Goal: Task Accomplishment & Management: Complete application form

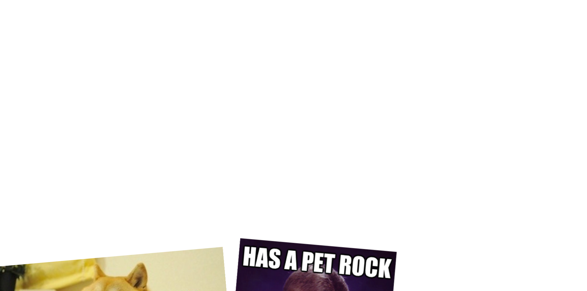
scroll to position [3741, 0]
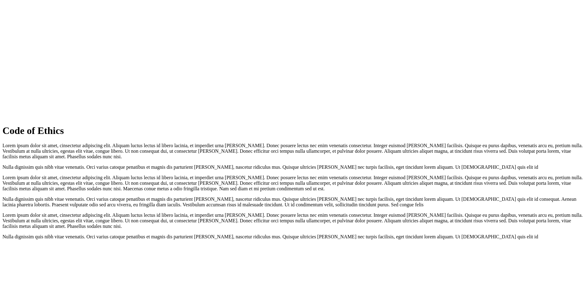
scroll to position [5740, 0]
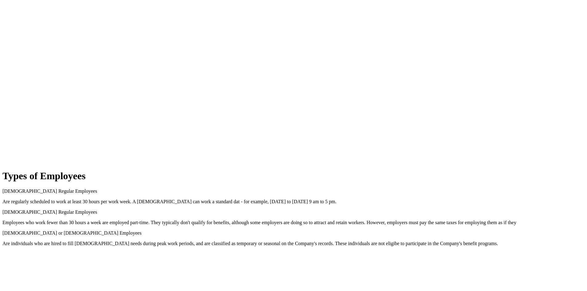
scroll to position [6018, 0]
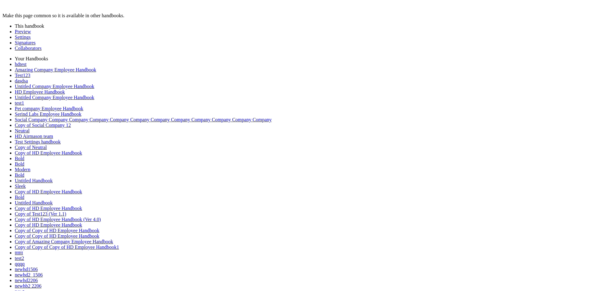
scroll to position [6061, 0]
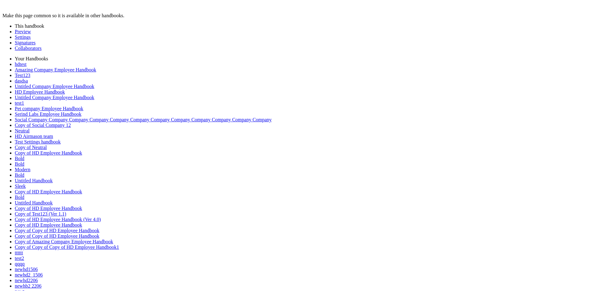
type input "*"
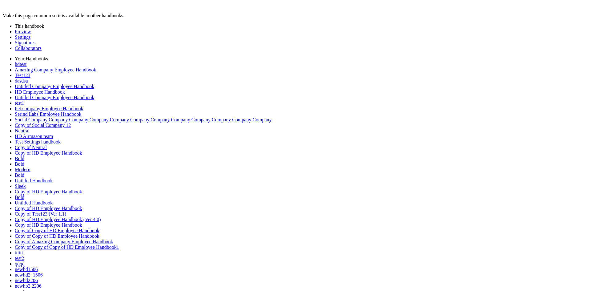
type input "*"
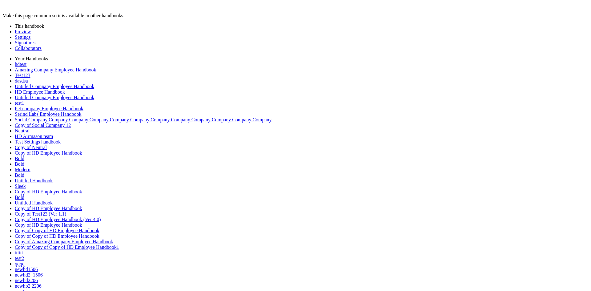
scroll to position [0, 0]
drag, startPoint x: 311, startPoint y: 190, endPoint x: 311, endPoint y: 195, distance: 4.9
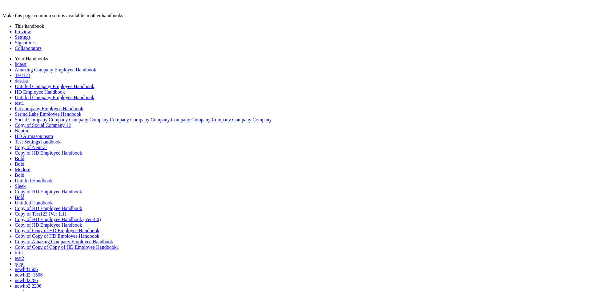
type input "*"
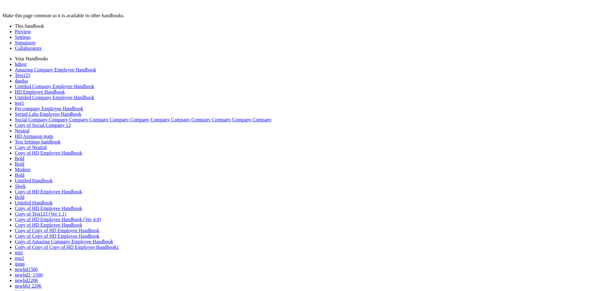
scroll to position [0, 0]
type input "*"
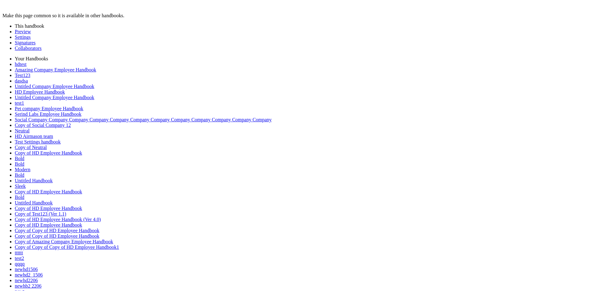
drag, startPoint x: 34, startPoint y: 255, endPoint x: 40, endPoint y: 250, distance: 7.6
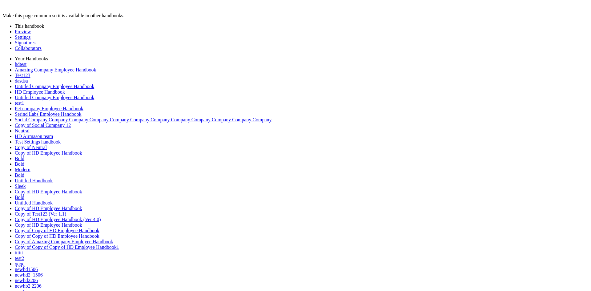
type input "*"
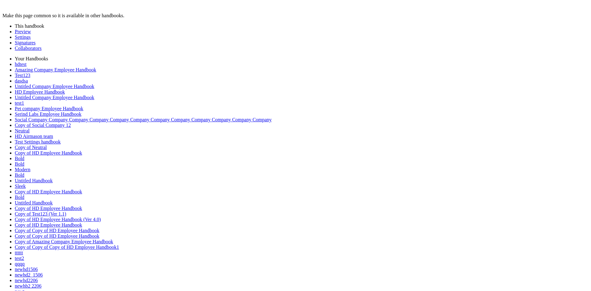
scroll to position [7149, 0]
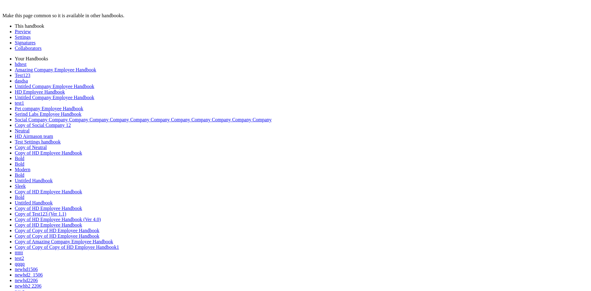
type input "*"
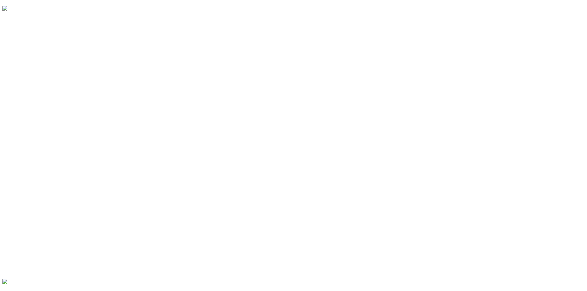
scroll to position [6502, 0]
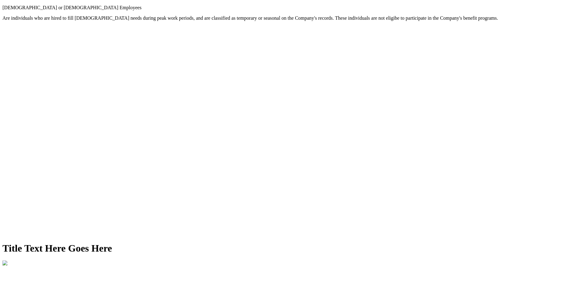
scroll to position [6316, 0]
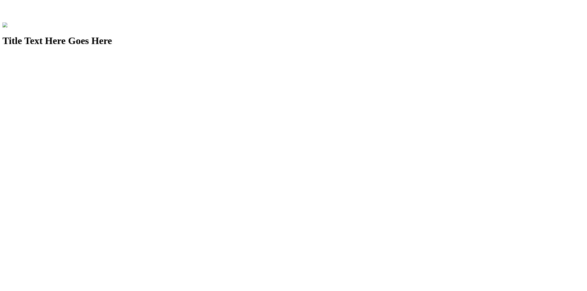
scroll to position [6628, 0]
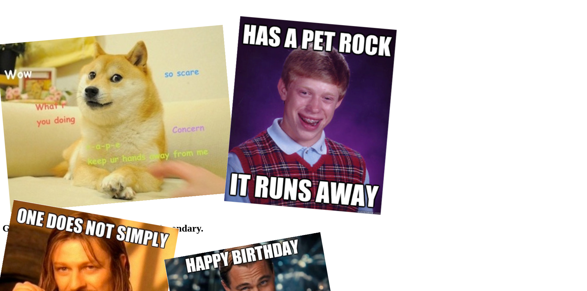
scroll to position [3893, 0]
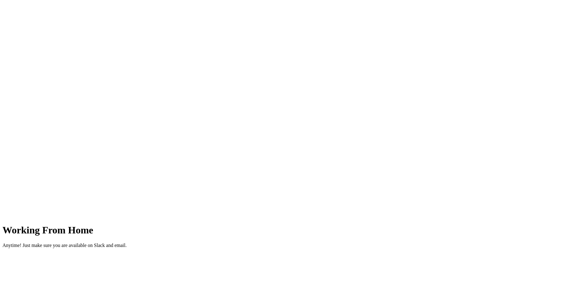
scroll to position [0, 0]
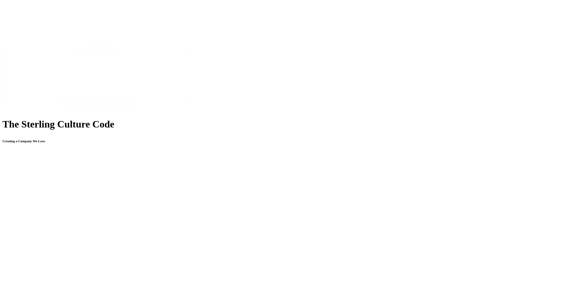
scroll to position [3019, 0]
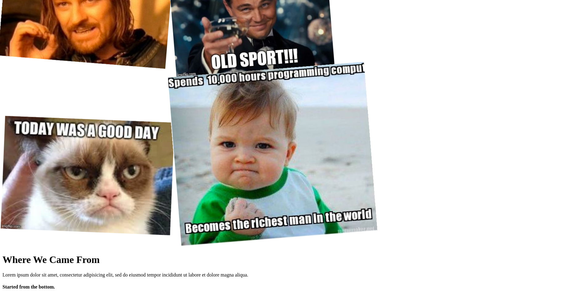
scroll to position [3019, 0]
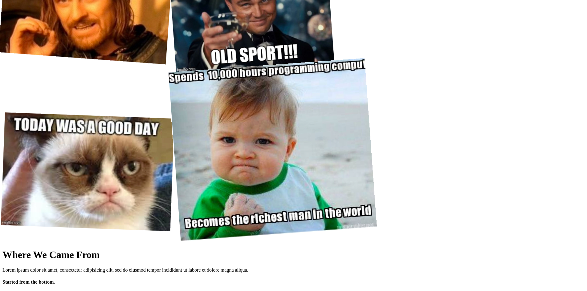
scroll to position [3019, 0]
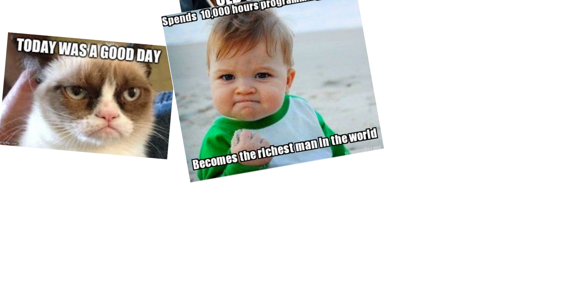
scroll to position [4249, 0]
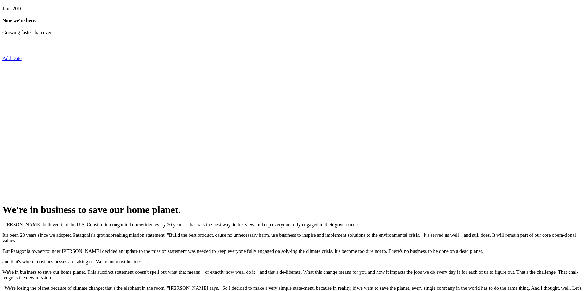
scroll to position [4926, 0]
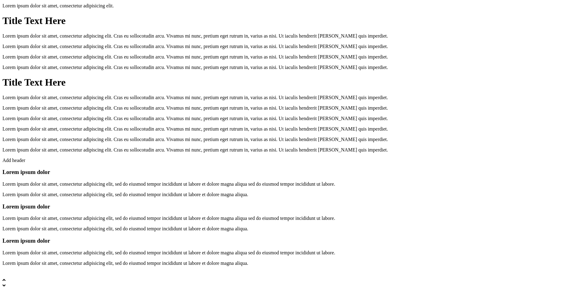
scroll to position [4926, 0]
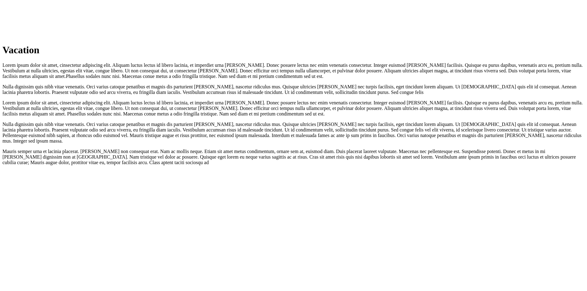
scroll to position [5283, 0]
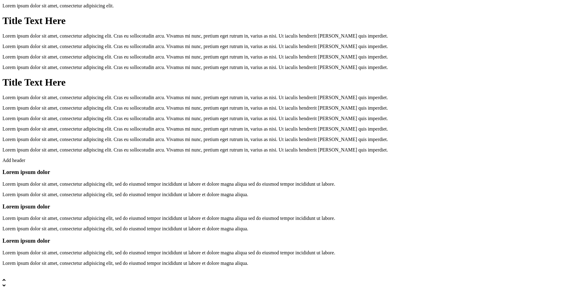
scroll to position [5283, 0]
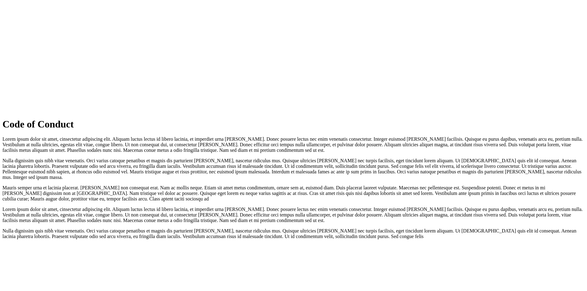
scroll to position [5503, 0]
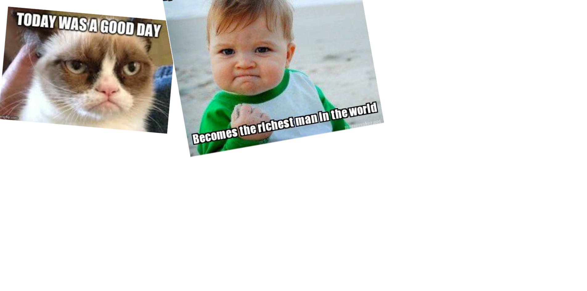
scroll to position [4249, 0]
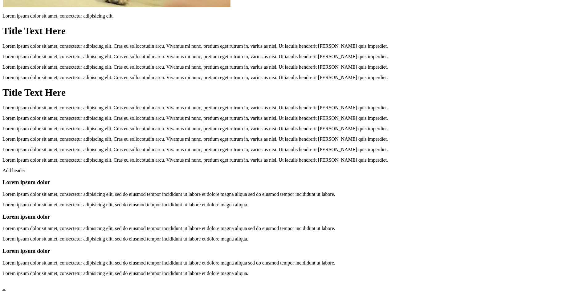
scroll to position [4249, 0]
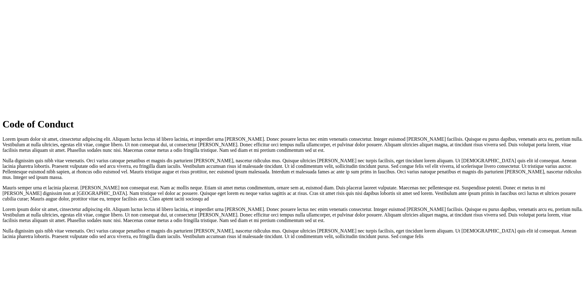
scroll to position [5503, 0]
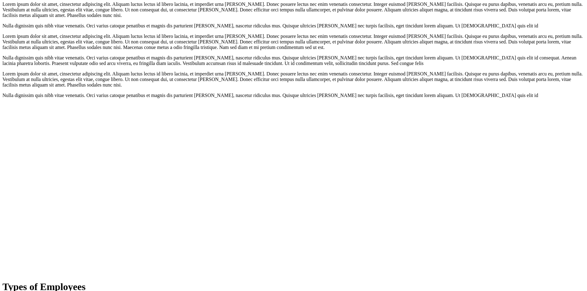
scroll to position [5503, 0]
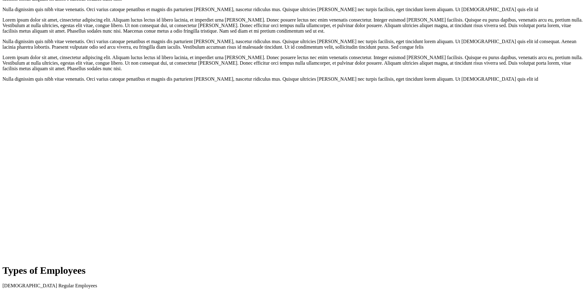
scroll to position [6782, 0]
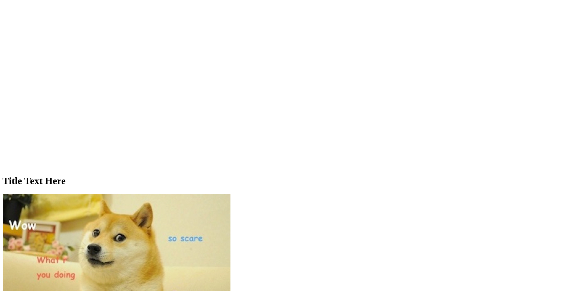
scroll to position [6943, 0]
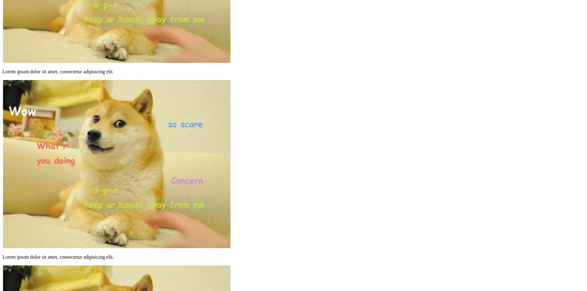
scroll to position [7190, 0]
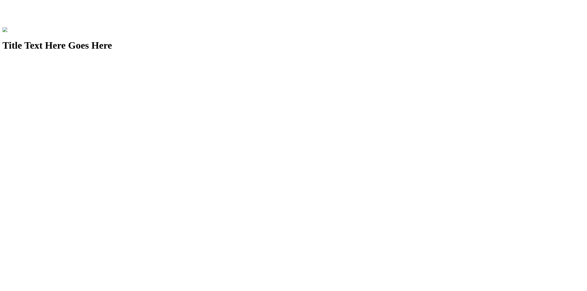
scroll to position [6789, 0]
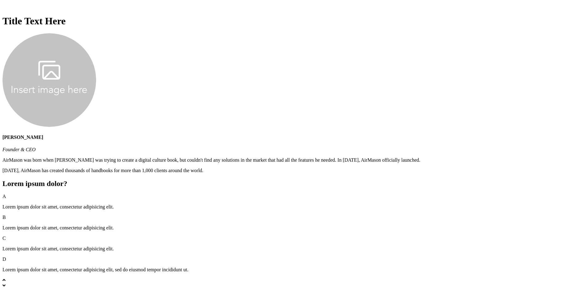
scroll to position [6789, 0]
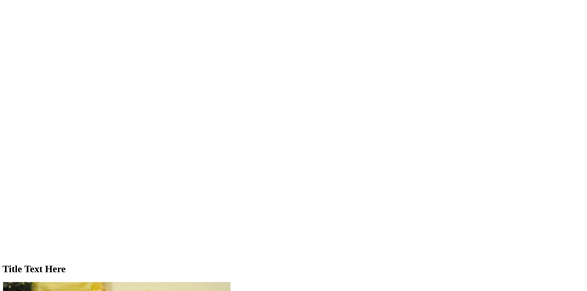
scroll to position [6885, 0]
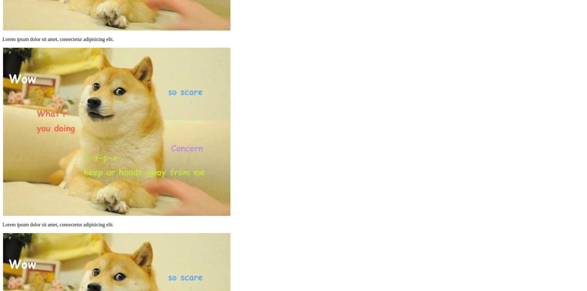
scroll to position [7282, 0]
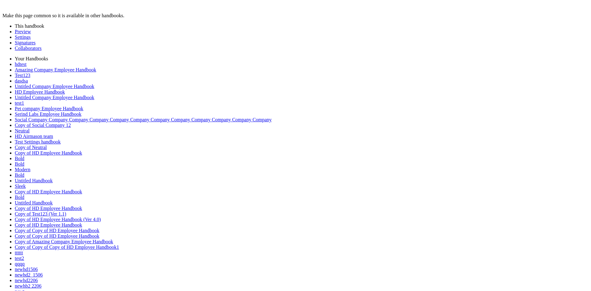
type input "*"
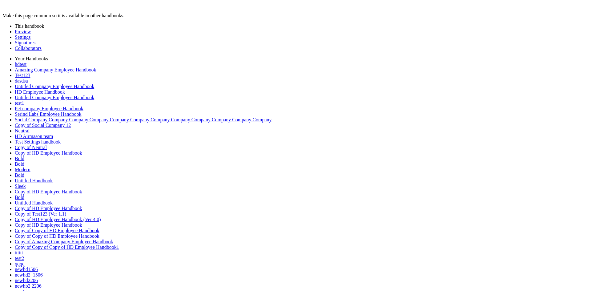
type input "*"
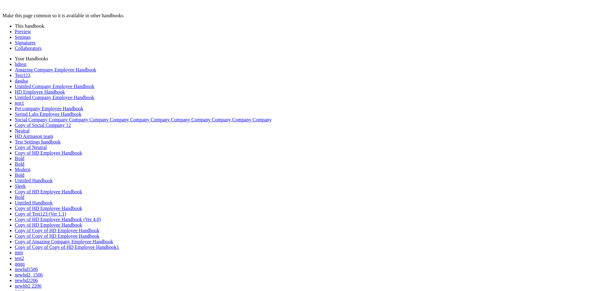
scroll to position [289, 0]
type input "*"
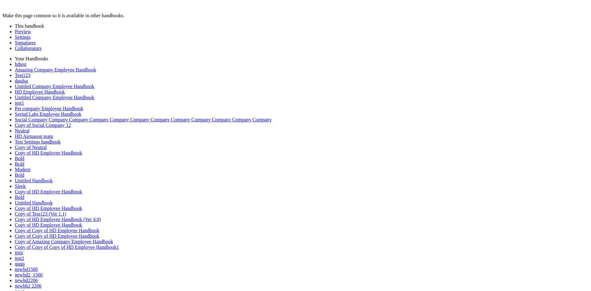
scroll to position [0, 0]
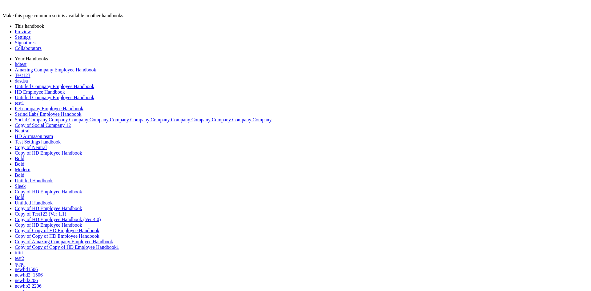
type input "*"
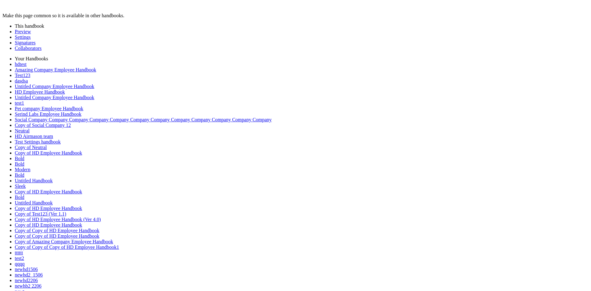
type input "*"
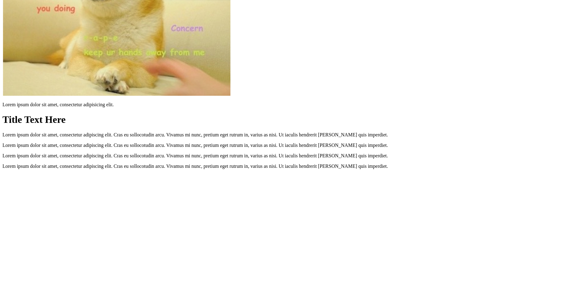
scroll to position [7525, 0]
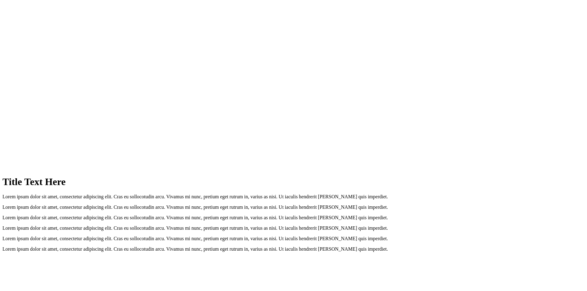
scroll to position [7833, 0]
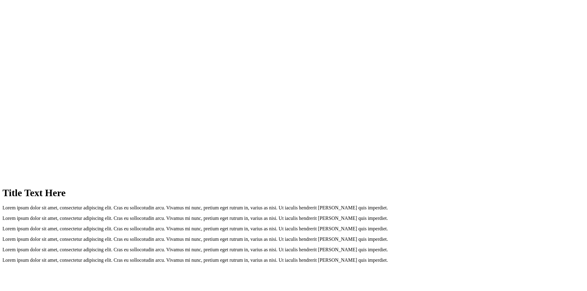
scroll to position [7864, 0]
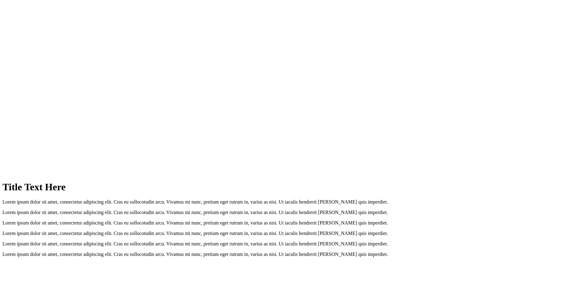
scroll to position [7864, 0]
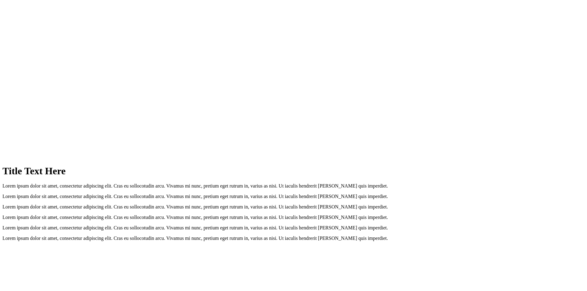
scroll to position [7864, 0]
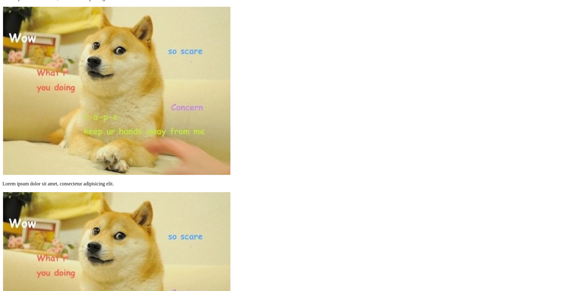
scroll to position [7310, 0]
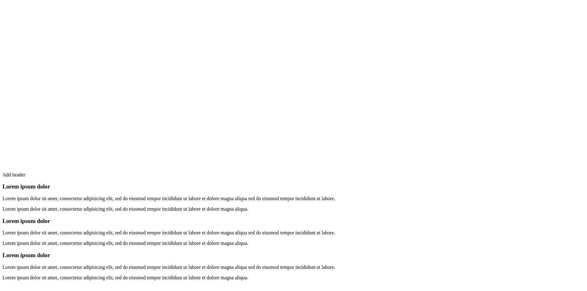
scroll to position [8141, 0]
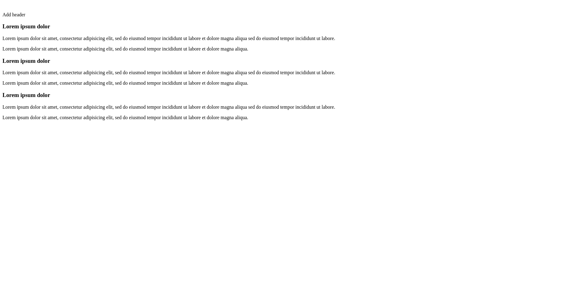
scroll to position [8326, 0]
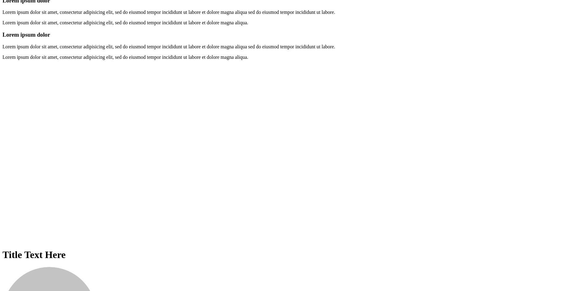
scroll to position [8381, 0]
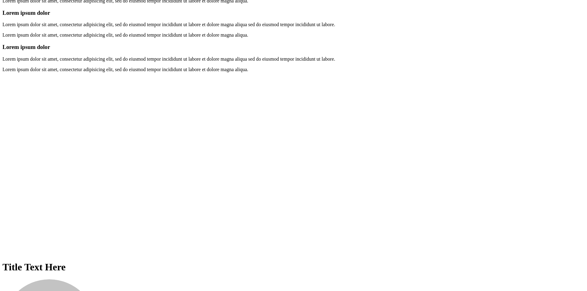
scroll to position [8165, 0]
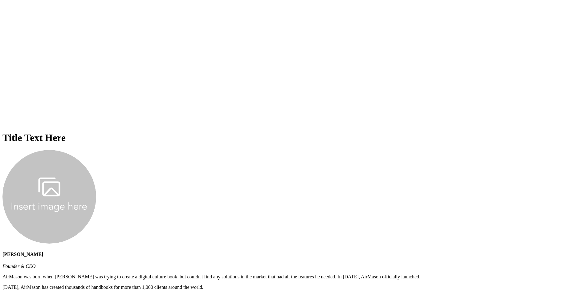
scroll to position [8566, 0]
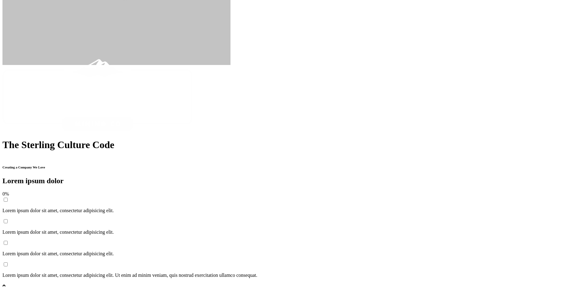
scroll to position [8566, 0]
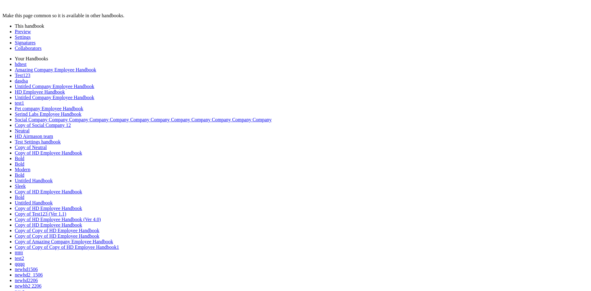
scroll to position [8636, 0]
drag, startPoint x: 315, startPoint y: 198, endPoint x: 315, endPoint y: 201, distance: 3.1
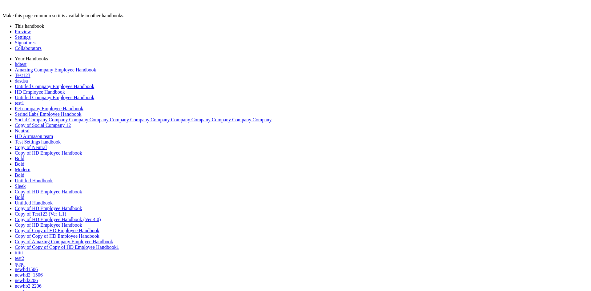
type input "*"
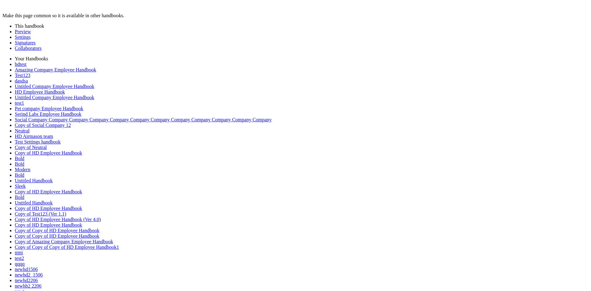
scroll to position [8909, 0]
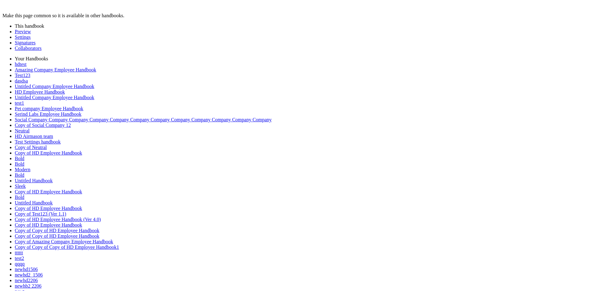
type input "*"
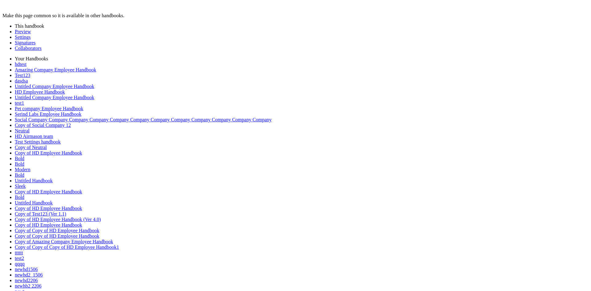
drag, startPoint x: 324, startPoint y: 201, endPoint x: 371, endPoint y: 201, distance: 46.5
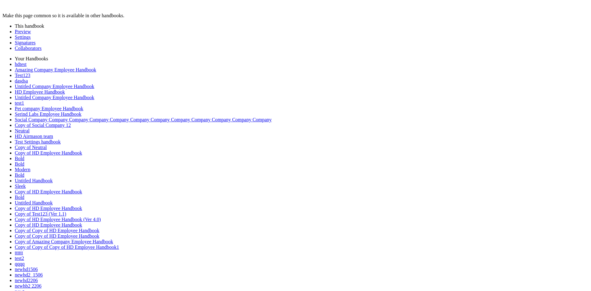
scroll to position [1636, 0]
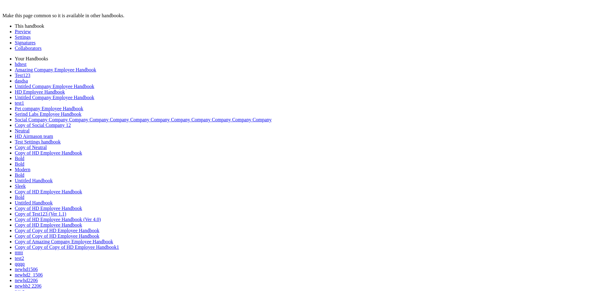
scroll to position [2666, 0]
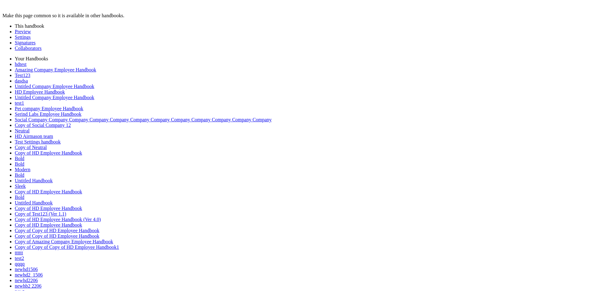
scroll to position [8517, 0]
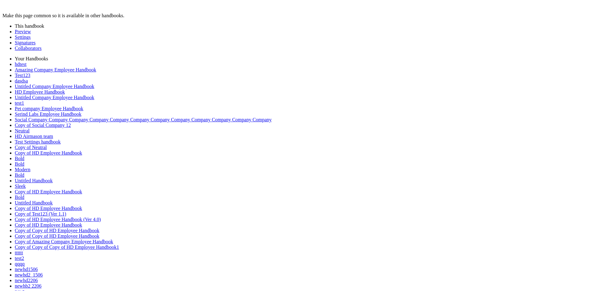
scroll to position [4148, 0]
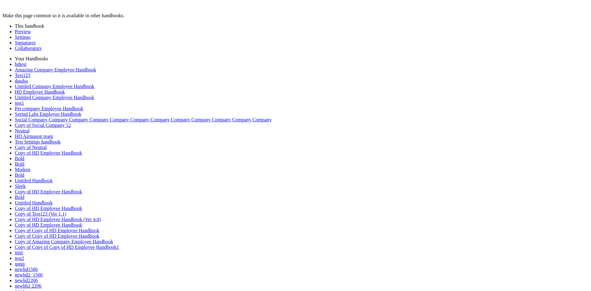
scroll to position [277, 0]
drag, startPoint x: 440, startPoint y: 152, endPoint x: 168, endPoint y: 74, distance: 283.2
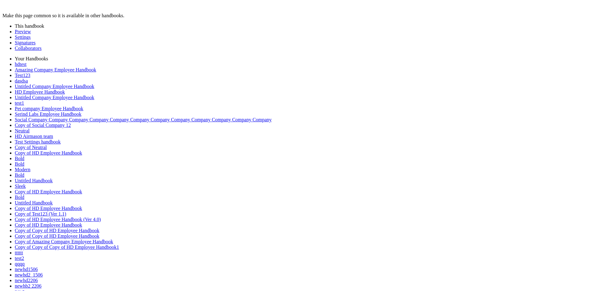
drag, startPoint x: 417, startPoint y: 130, endPoint x: 154, endPoint y: 79, distance: 267.9
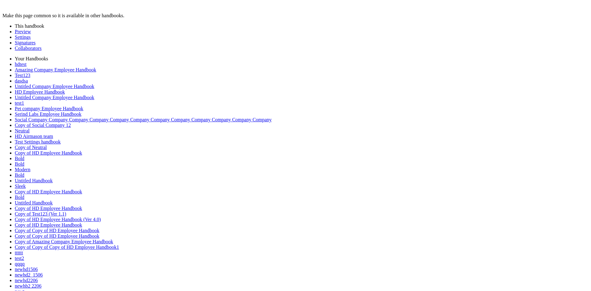
drag, startPoint x: 286, startPoint y: 225, endPoint x: 171, endPoint y: 213, distance: 115.5
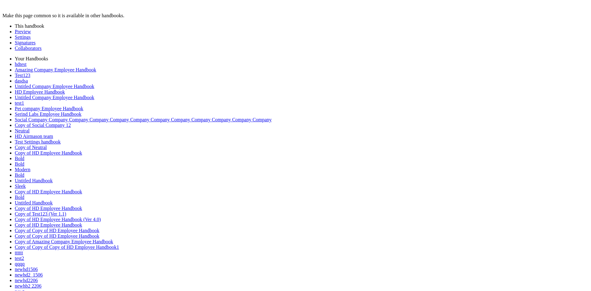
scroll to position [1188, 0]
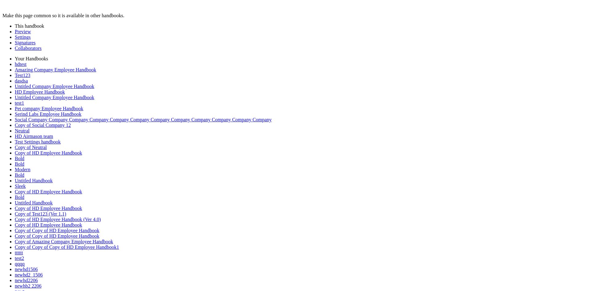
type input "*"
drag, startPoint x: 11, startPoint y: 111, endPoint x: -3, endPoint y: 260, distance: 149.7
drag, startPoint x: 10, startPoint y: 236, endPoint x: 10, endPoint y: 289, distance: 53.3
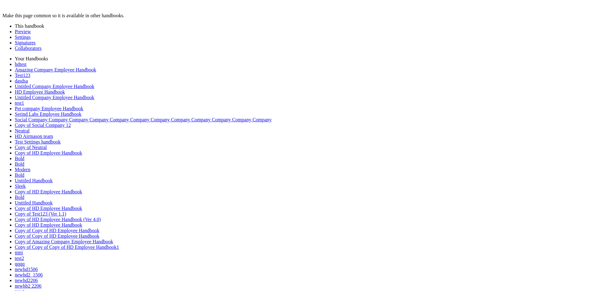
scroll to position [0, 0]
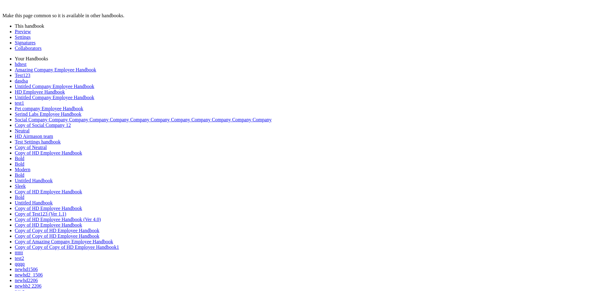
drag, startPoint x: 389, startPoint y: 219, endPoint x: 170, endPoint y: 186, distance: 221.7
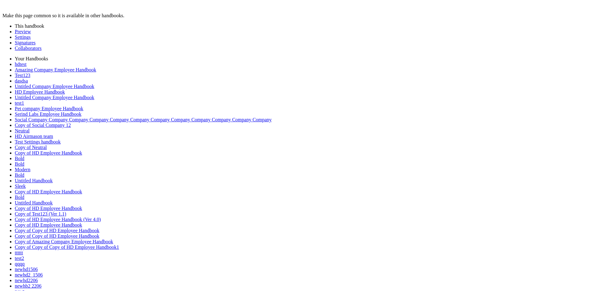
drag, startPoint x: 244, startPoint y: 175, endPoint x: 236, endPoint y: 184, distance: 12.0
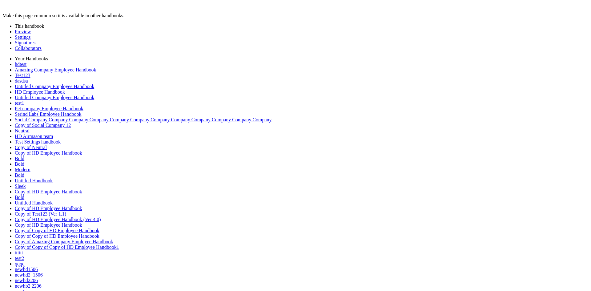
click at [21, 34] on link "Preview" at bounding box center [23, 31] width 16 height 5
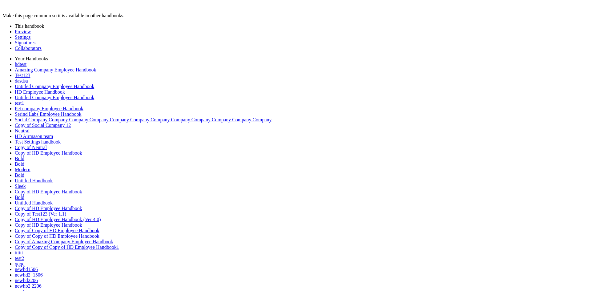
drag, startPoint x: 226, startPoint y: 187, endPoint x: 248, endPoint y: 188, distance: 21.6
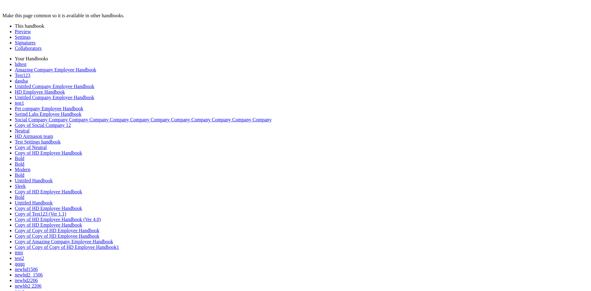
type input "***"
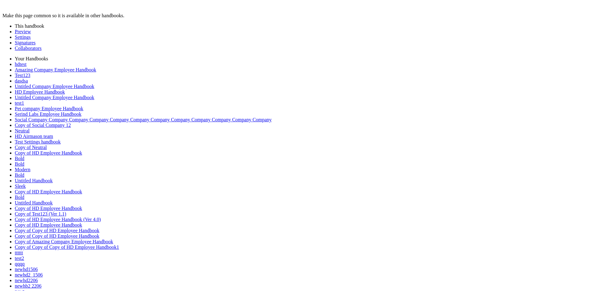
type input "**********"
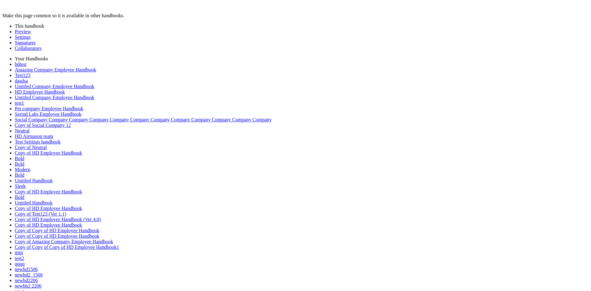
drag, startPoint x: 473, startPoint y: 163, endPoint x: 372, endPoint y: 147, distance: 102.2
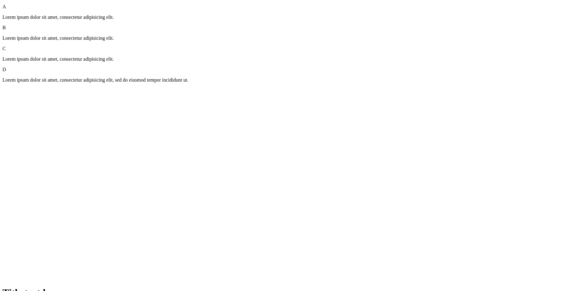
scroll to position [8818, 0]
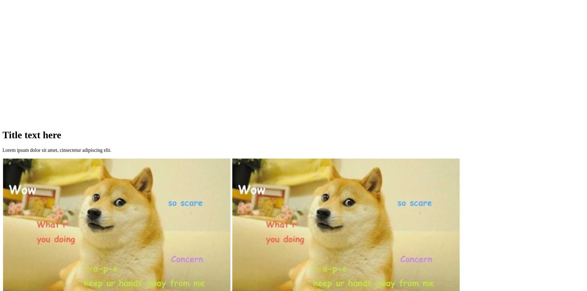
scroll to position [9065, 0]
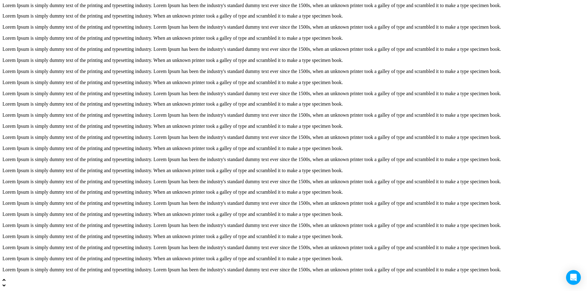
scroll to position [9065, 0]
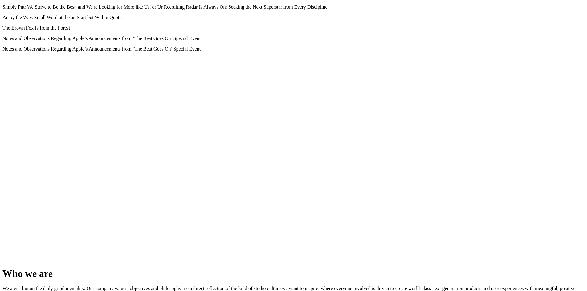
scroll to position [3019, 0]
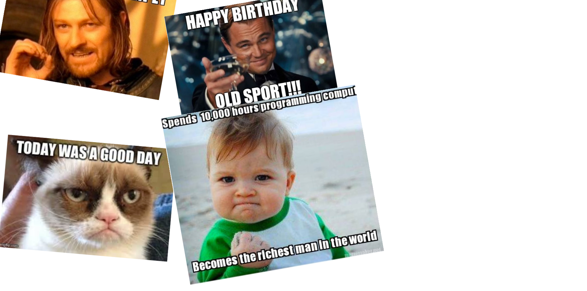
scroll to position [4249, 0]
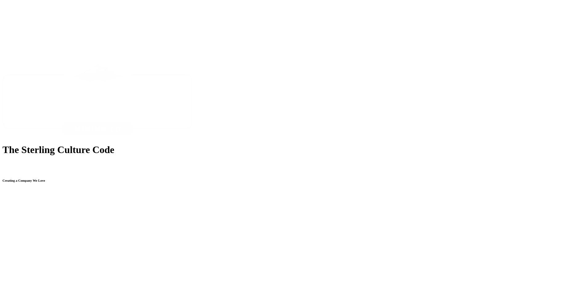
scroll to position [3017, 0]
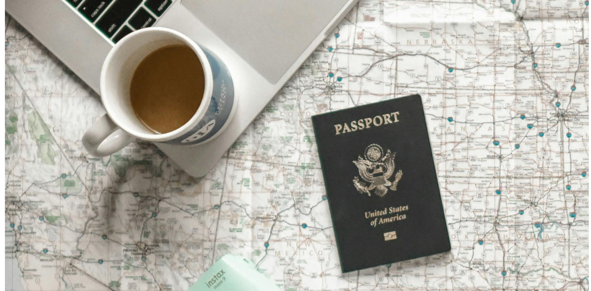
scroll to position [0, 0]
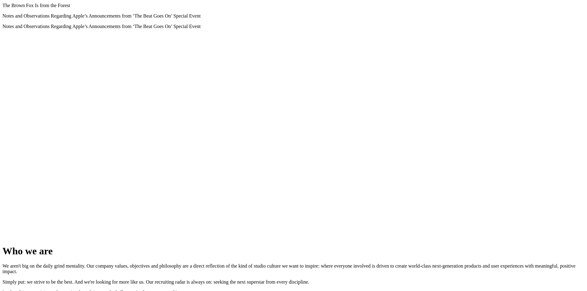
scroll to position [1016, 0]
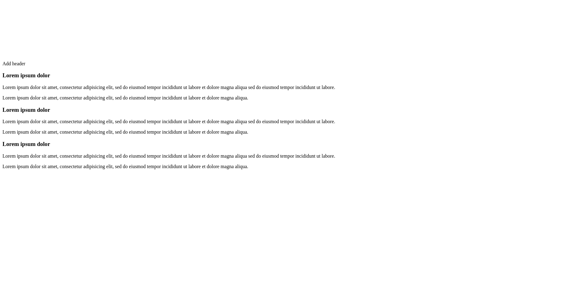
scroll to position [9065, 0]
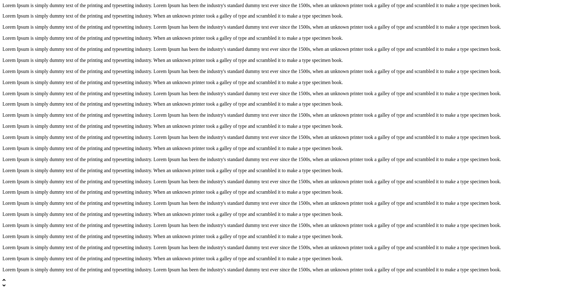
scroll to position [9065, 0]
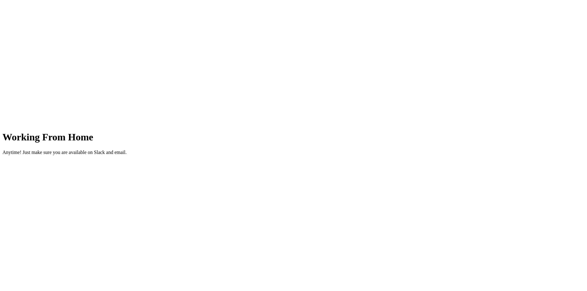
scroll to position [1447, 0]
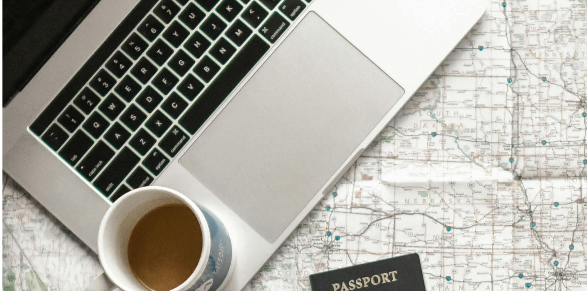
scroll to position [1447, 0]
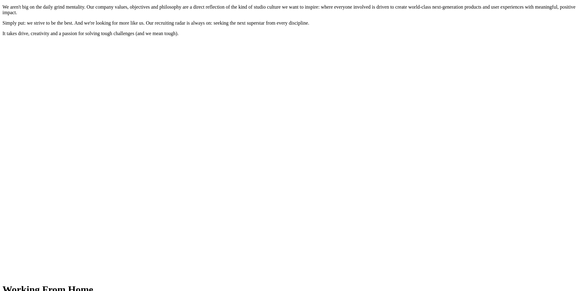
scroll to position [3129, 0]
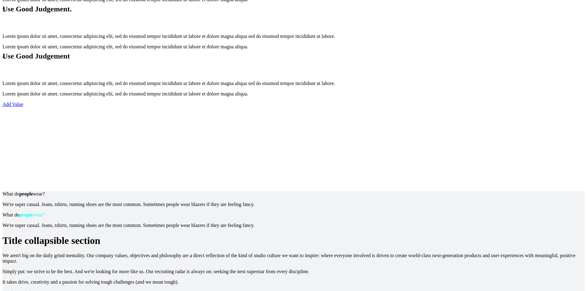
scroll to position [4371, 0]
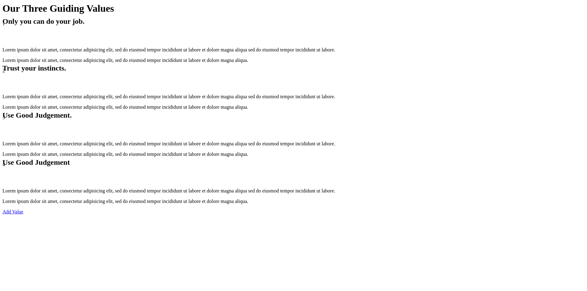
scroll to position [4125, 0]
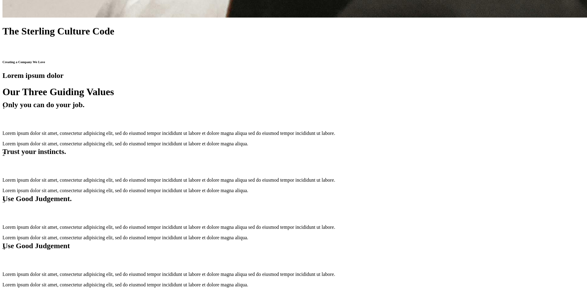
scroll to position [4156, 0]
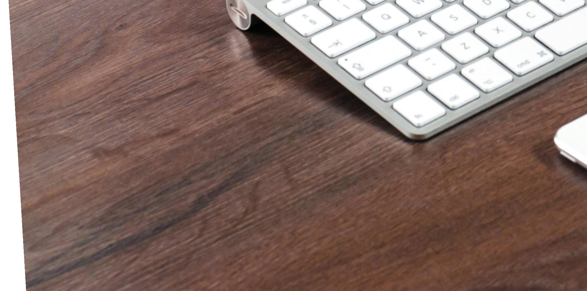
scroll to position [4156, 0]
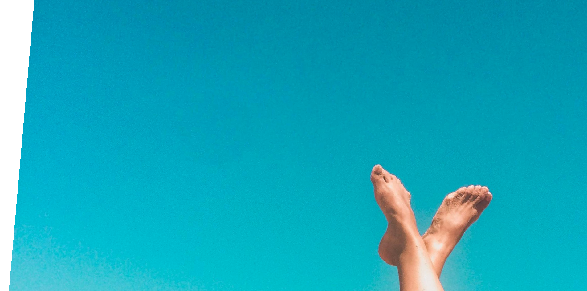
scroll to position [5880, 0]
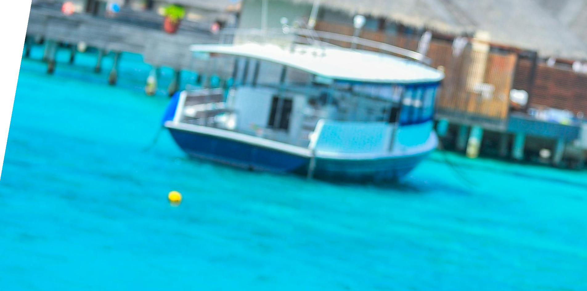
scroll to position [6927, 0]
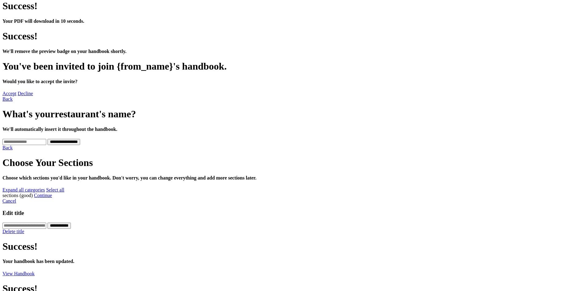
scroll to position [216, 0]
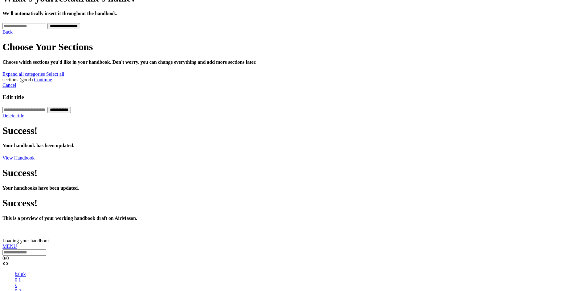
click at [573, 244] on div at bounding box center [293, 244] width 582 height 0
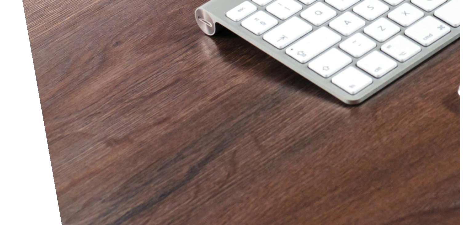
scroll to position [6291, 0]
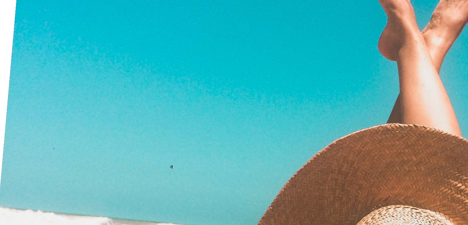
scroll to position [5625, 0]
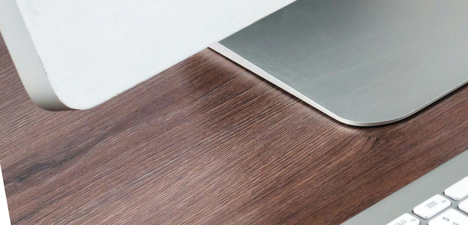
scroll to position [8954, 0]
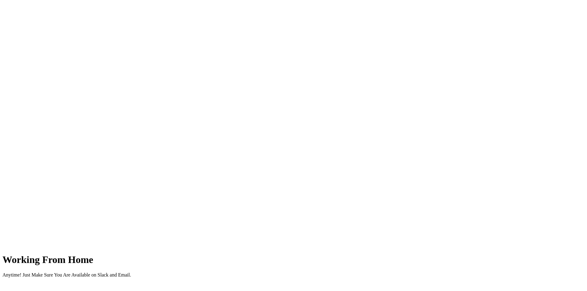
scroll to position [1201, 0]
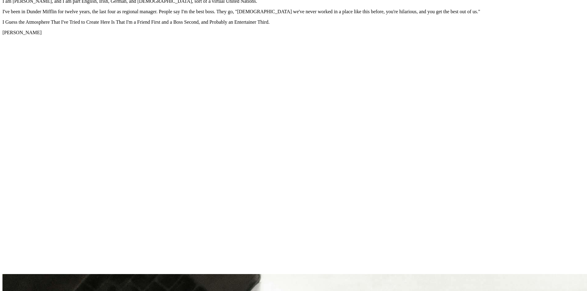
scroll to position [2864, 0]
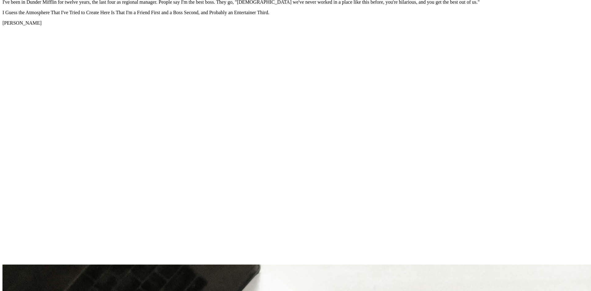
scroll to position [287, 0]
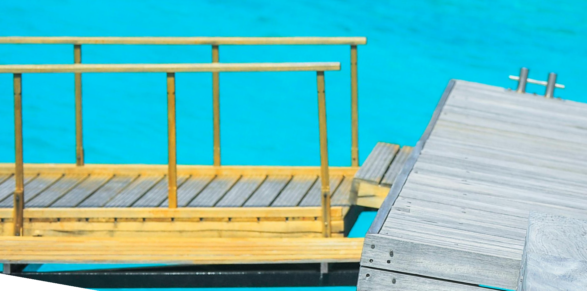
scroll to position [7195, 0]
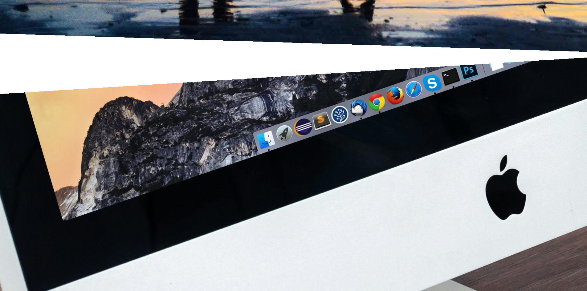
scroll to position [7195, 0]
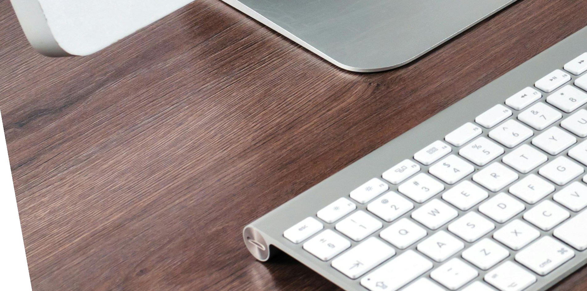
scroll to position [8887, 0]
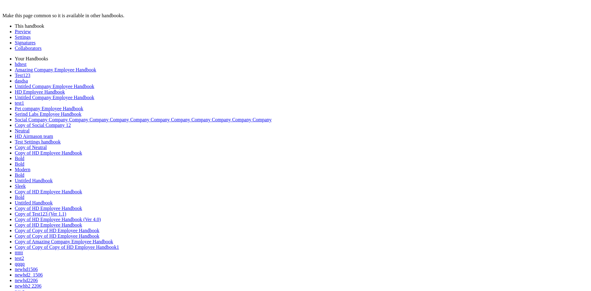
scroll to position [1188, 0]
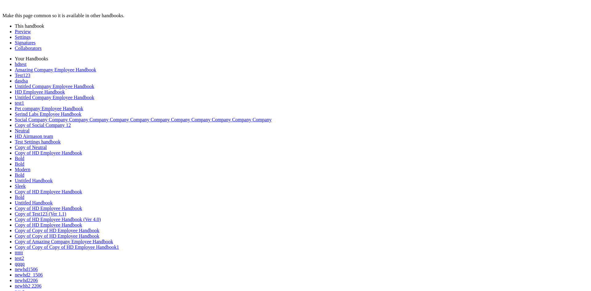
type input "*"
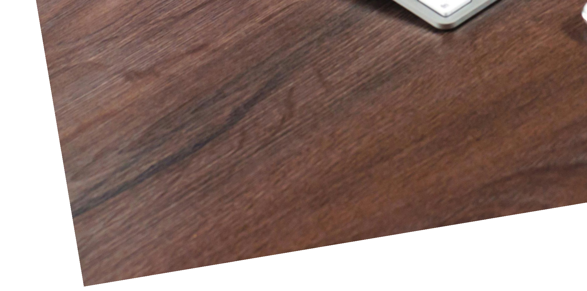
scroll to position [9609, 0]
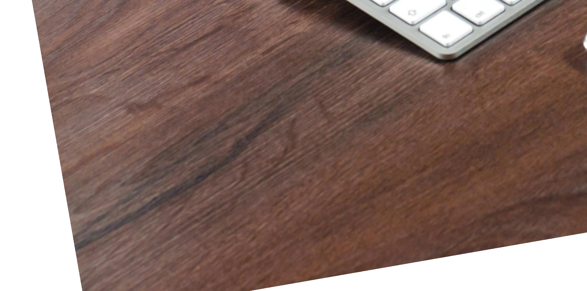
scroll to position [9240, 0]
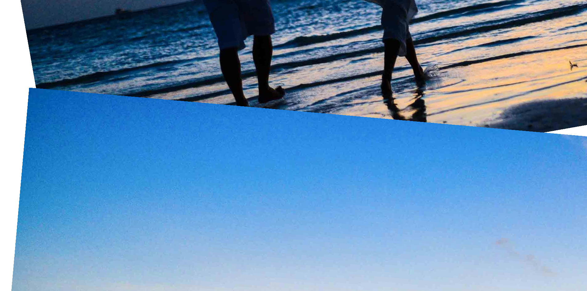
scroll to position [7915, 0]
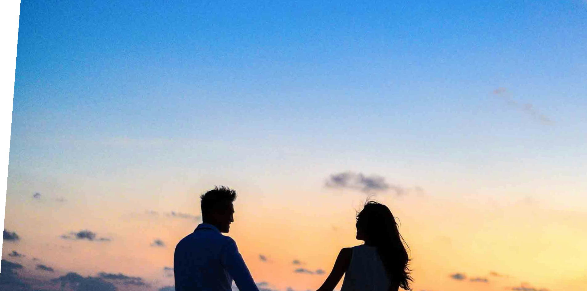
scroll to position [7915, 0]
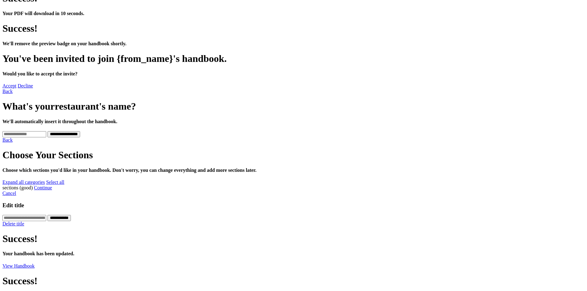
scroll to position [0, 0]
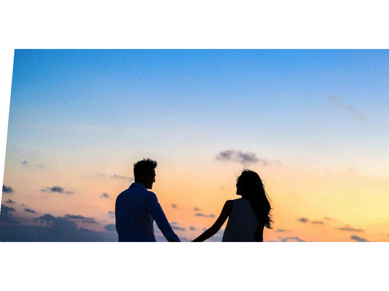
scroll to position [8131, 0]
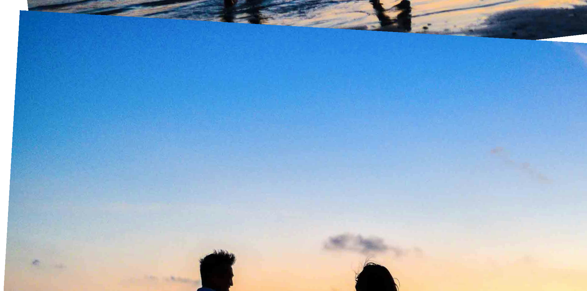
scroll to position [8131, 0]
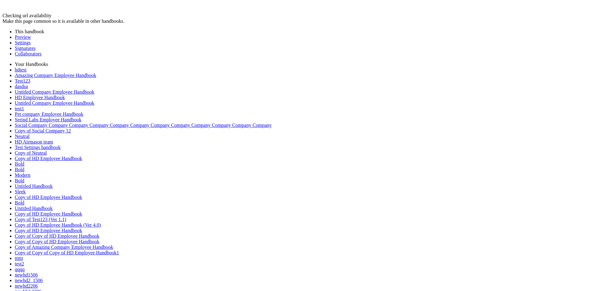
type input "**********"
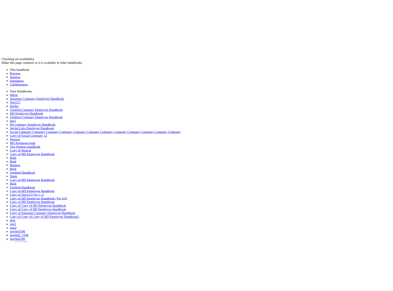
scroll to position [62, 0]
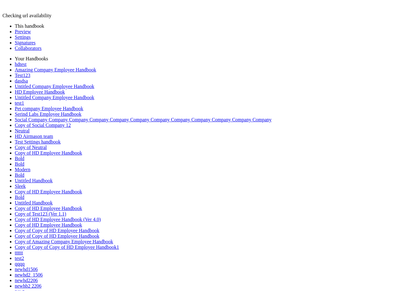
type input "**********"
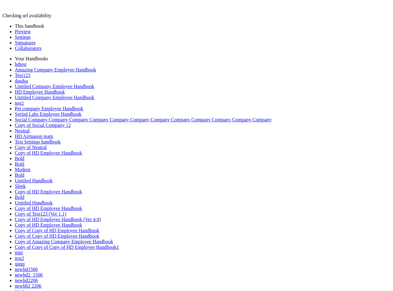
copy div "Send to client for design review"
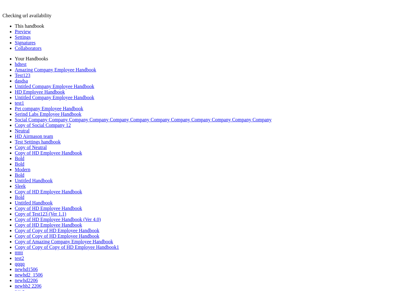
drag, startPoint x: 176, startPoint y: 270, endPoint x: 218, endPoint y: 258, distance: 43.7
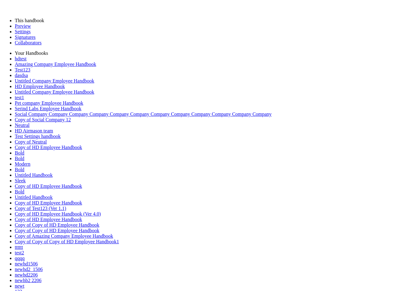
scroll to position [0, 0]
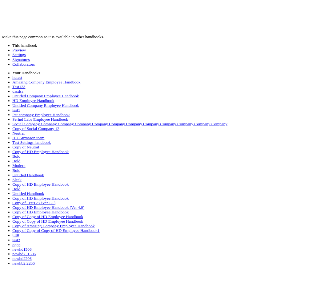
scroll to position [52, 0]
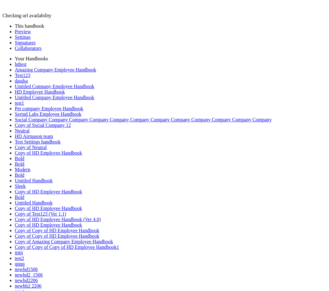
type input "**********"
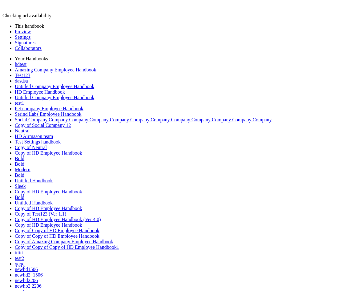
scroll to position [52, 0]
type input "**********"
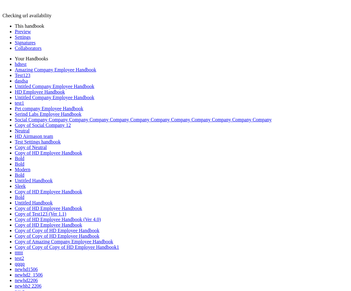
type input "**********"
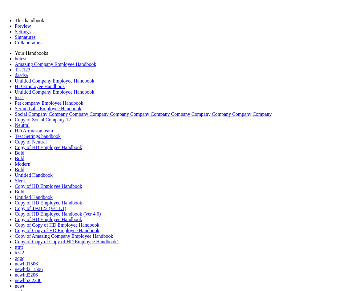
drag, startPoint x: 218, startPoint y: 254, endPoint x: 213, endPoint y: 254, distance: 4.6
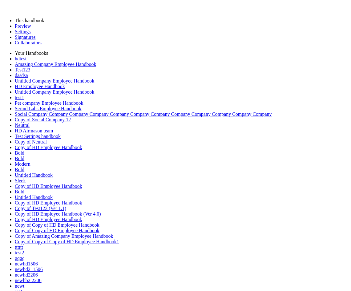
click at [218, 13] on div at bounding box center [175, 13] width 346 height 0
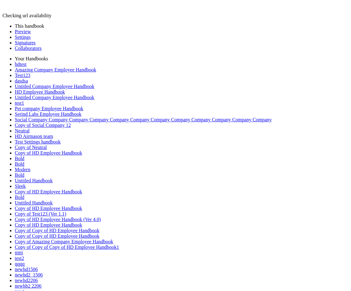
type input "**********"
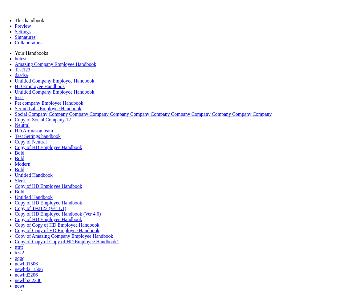
drag, startPoint x: 200, startPoint y: 155, endPoint x: 179, endPoint y: 47, distance: 109.3
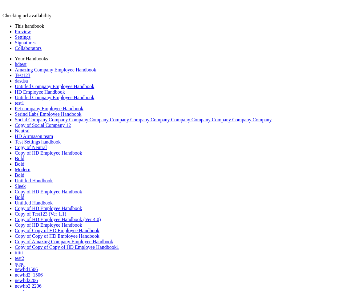
type input "**********"
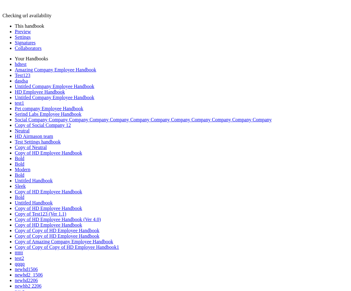
type input "**********"
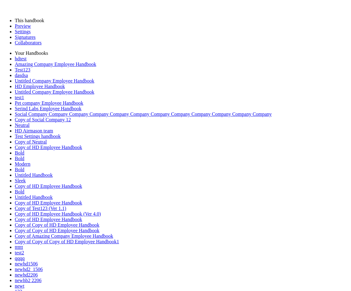
scroll to position [0, 0]
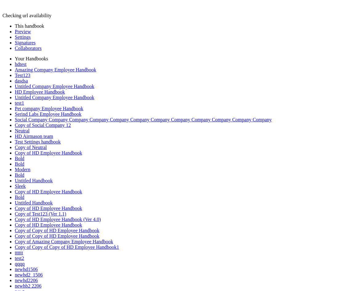
type input "**********"
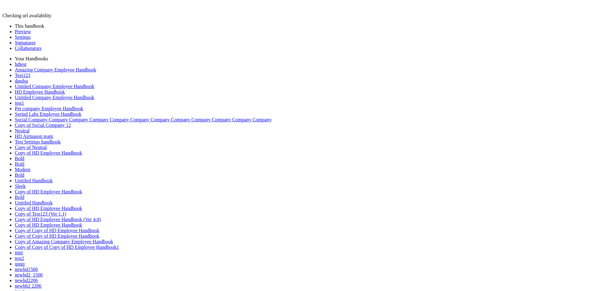
type input "**********"
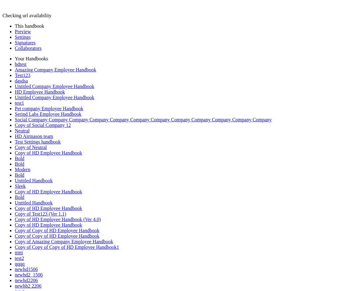
scroll to position [51, 0]
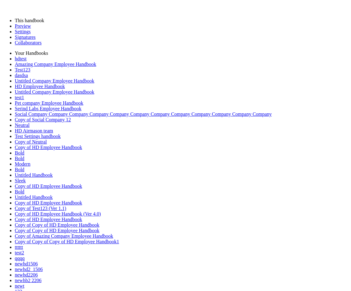
scroll to position [0, 0]
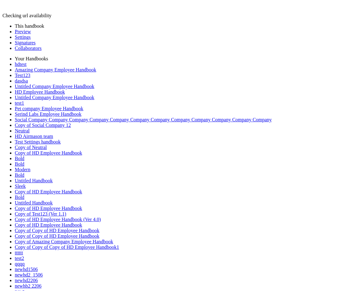
type input "**********"
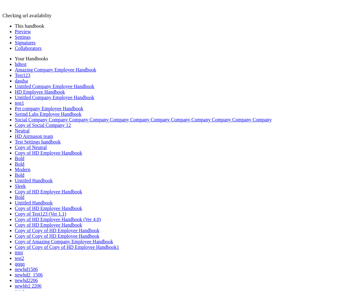
type input "**********"
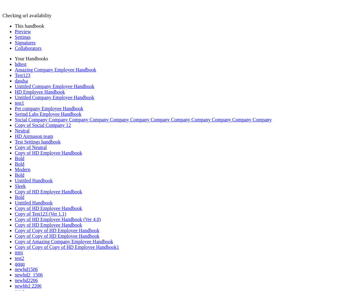
scroll to position [52, 0]
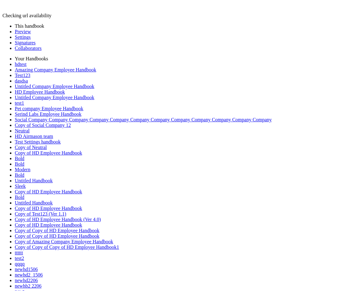
type input "**********"
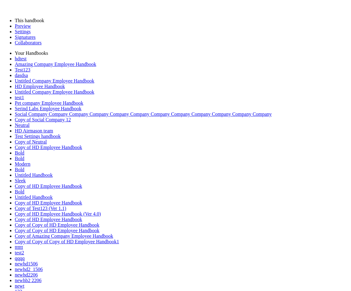
drag, startPoint x: 156, startPoint y: 157, endPoint x: 140, endPoint y: 21, distance: 136.8
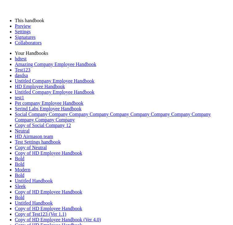
scroll to position [117, 0]
drag, startPoint x: 98, startPoint y: 125, endPoint x: 79, endPoint y: 67, distance: 60.4
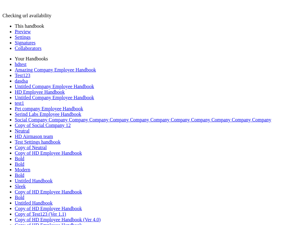
type input "**********"
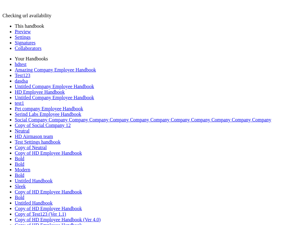
type input "**********"
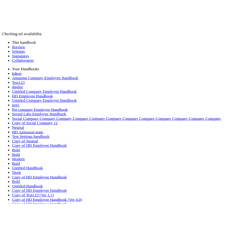
scroll to position [131, 0]
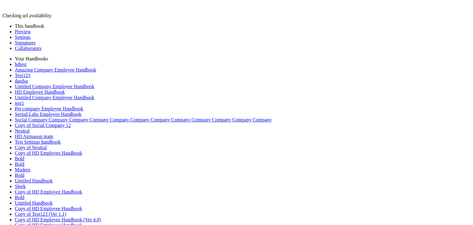
type input "**********"
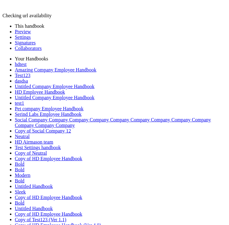
type input "**********"
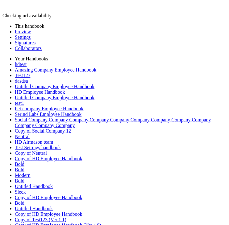
scroll to position [117, 0]
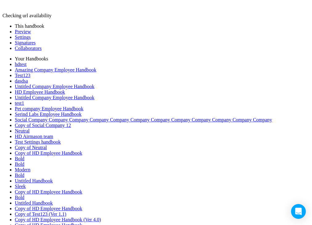
type input "**********"
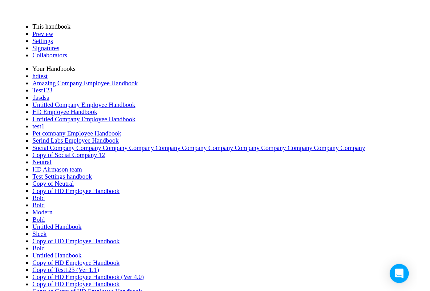
scroll to position [131, 0]
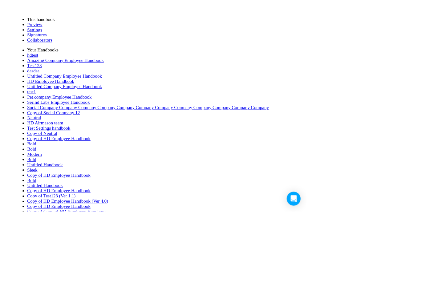
scroll to position [65, 0]
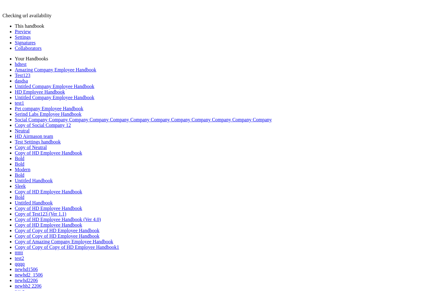
type input "**********"
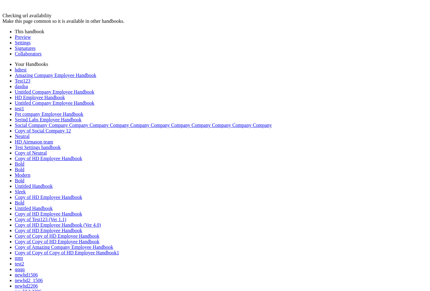
type input "**********"
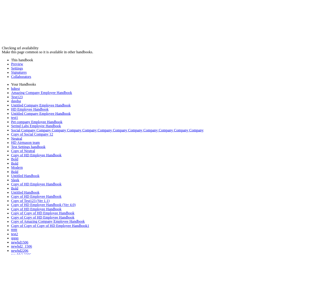
scroll to position [52, 0]
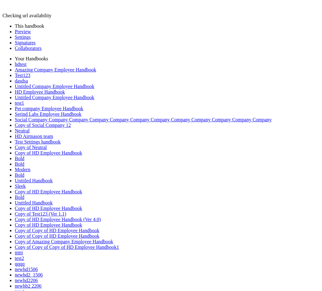
type input "**********"
select select "*"
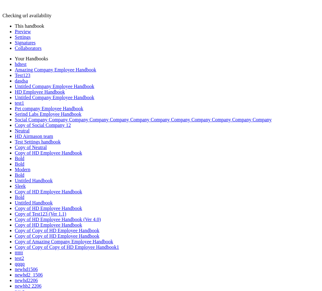
type input "**********"
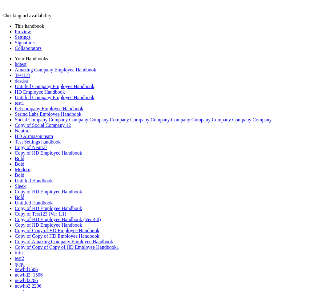
scroll to position [51, 0]
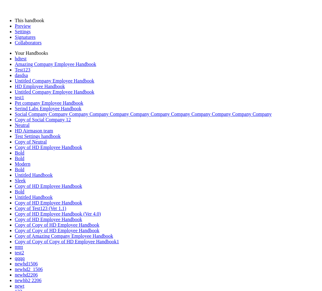
scroll to position [65, 0]
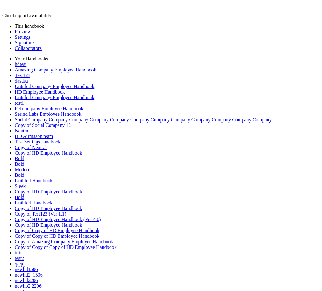
select select "*"
type input "**********"
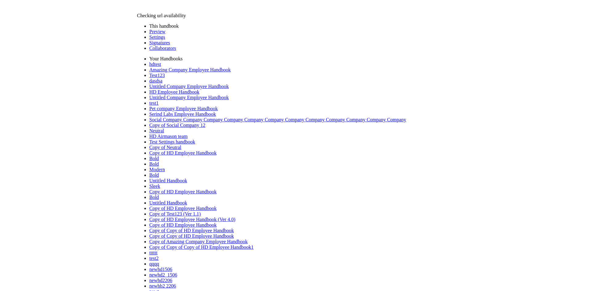
scroll to position [65, 0]
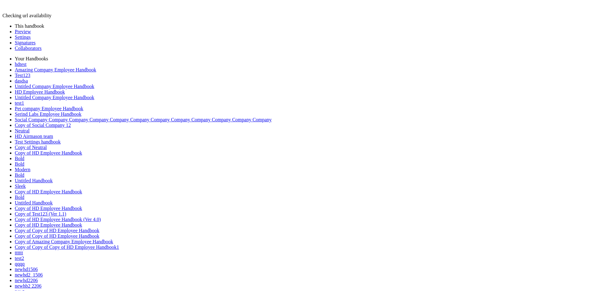
drag, startPoint x: 573, startPoint y: 12, endPoint x: 571, endPoint y: 15, distance: 3.7
type input "**********"
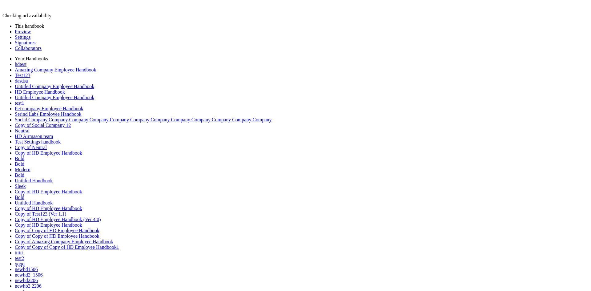
scroll to position [0, 0]
select select "*"
type input "**********"
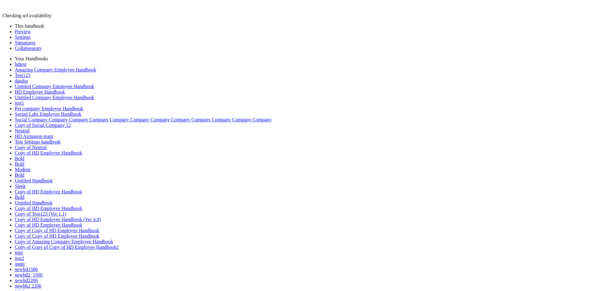
scroll to position [65, 0]
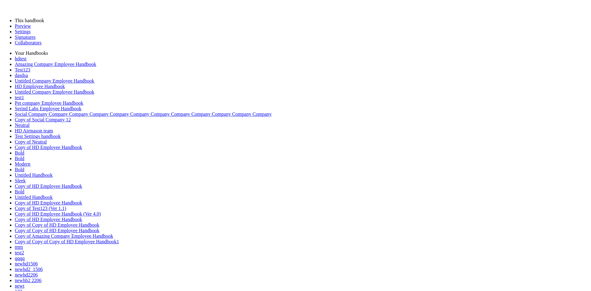
select select "*"
type input "**********"
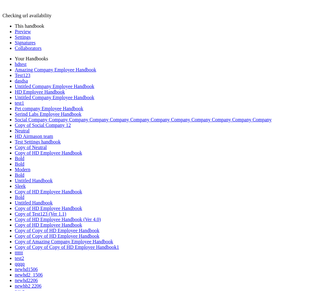
type input "**********"
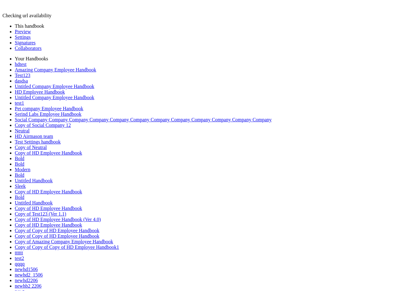
select select "*"
type input "**********"
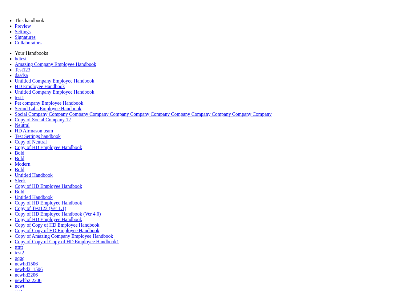
select select "*"
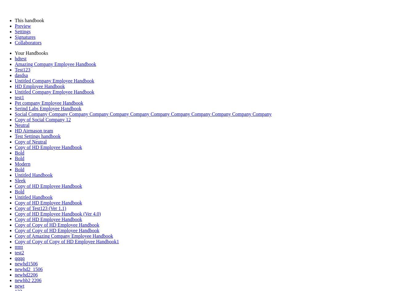
type input "**********"
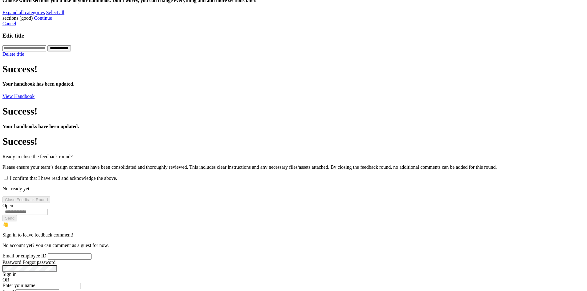
scroll to position [123, 0]
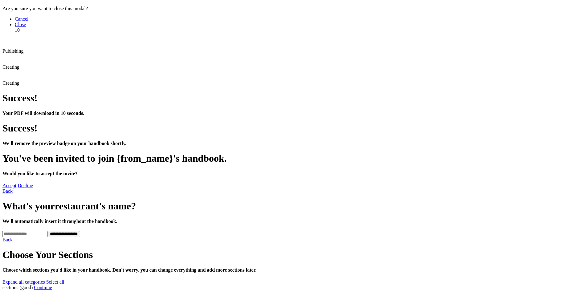
scroll to position [0, 0]
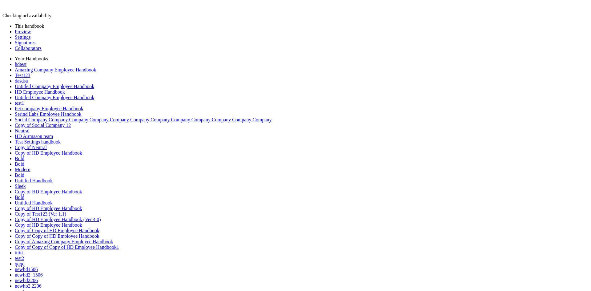
drag, startPoint x: 99, startPoint y: 259, endPoint x: 105, endPoint y: 240, distance: 19.9
type input "********"
drag, startPoint x: 229, startPoint y: 204, endPoint x: 234, endPoint y: 203, distance: 5.3
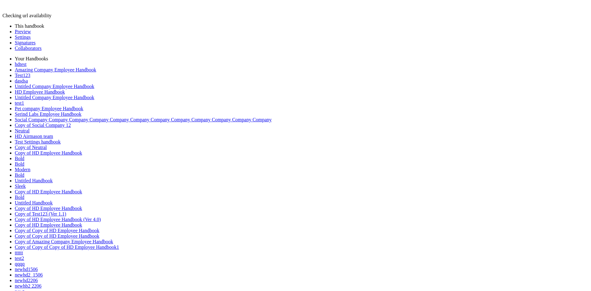
type input "*"
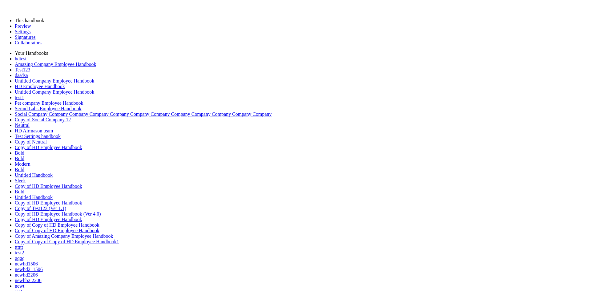
drag, startPoint x: 264, startPoint y: 201, endPoint x: 275, endPoint y: 206, distance: 11.6
type input "*"
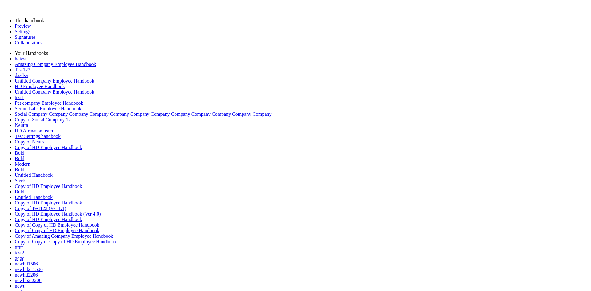
type input "**********"
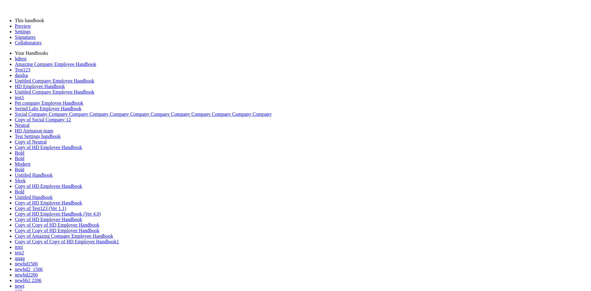
scroll to position [52, 0]
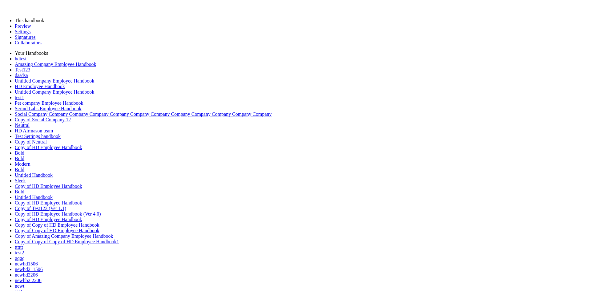
select select "*"
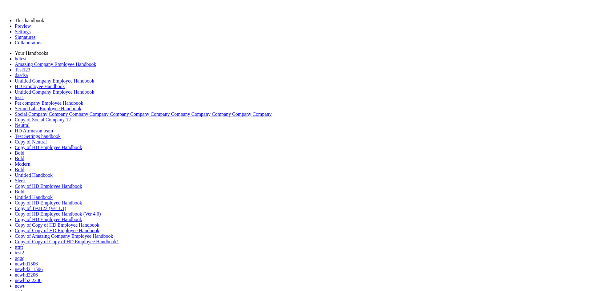
type input "**********"
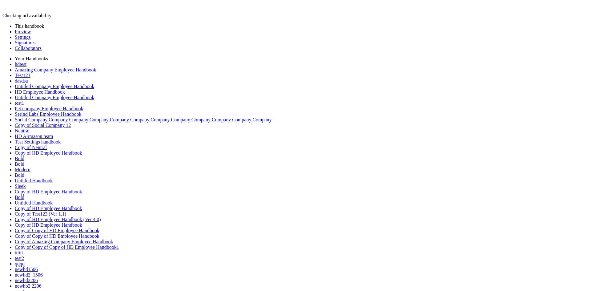
type input "**********"
select select "*"
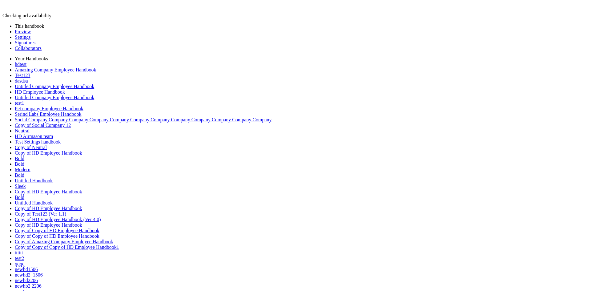
type input "**********"
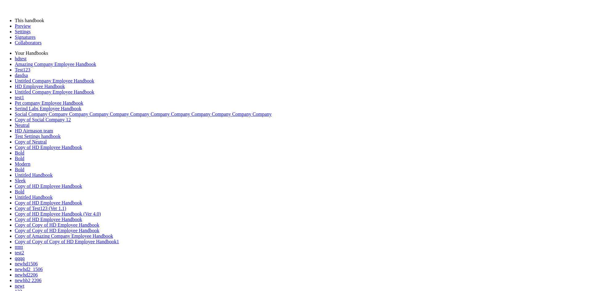
scroll to position [51, 0]
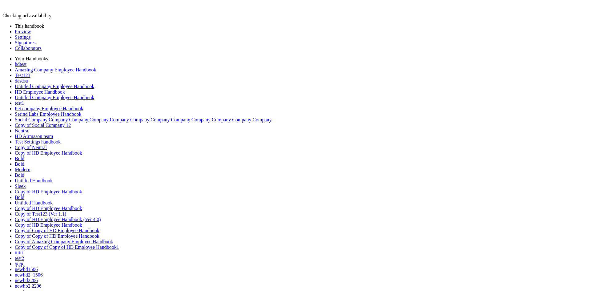
type input "**********"
